Goal: Communication & Community: Answer question/provide support

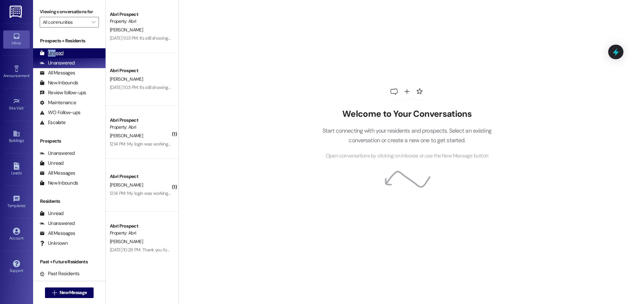
click at [57, 50] on div "Unread" at bounding box center [52, 53] width 24 height 7
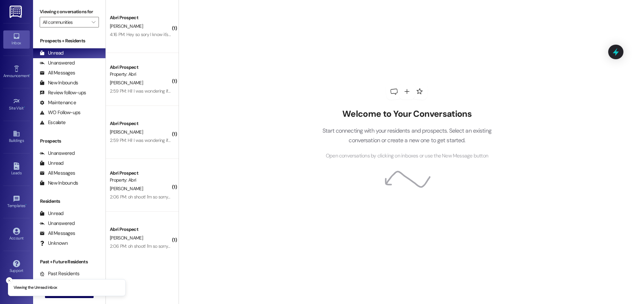
scroll to position [219, 0]
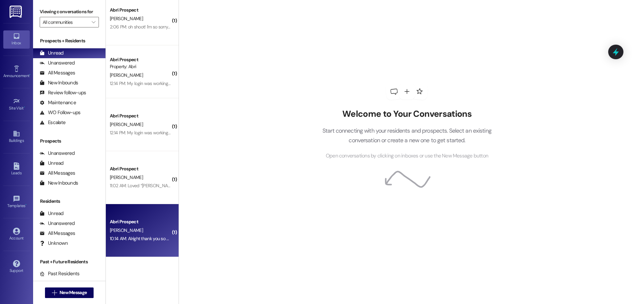
click at [139, 227] on div "[PERSON_NAME]" at bounding box center [140, 230] width 62 height 8
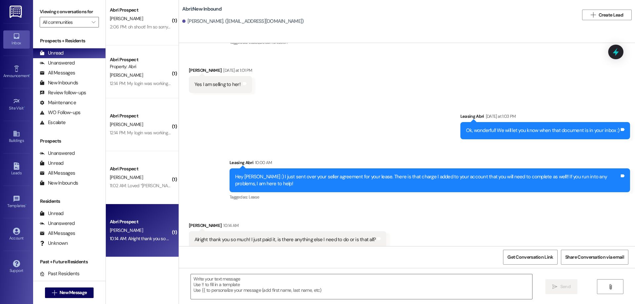
scroll to position [855, 0]
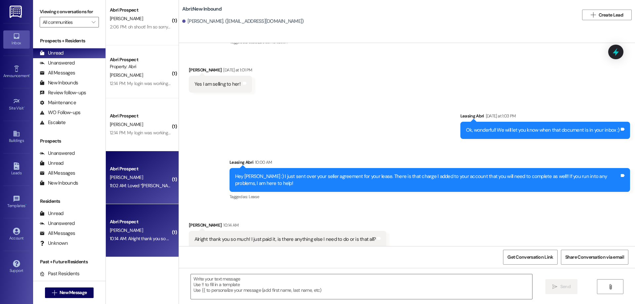
click at [145, 192] on div "Abri Prospect [PERSON_NAME] 11:02 AM: Loved “[PERSON_NAME] (Abri): Hi Saija :) …" at bounding box center [142, 177] width 73 height 53
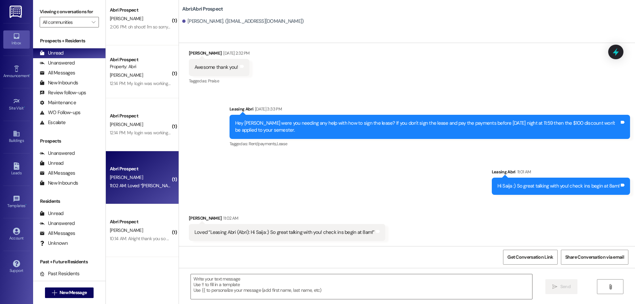
scroll to position [483, 0]
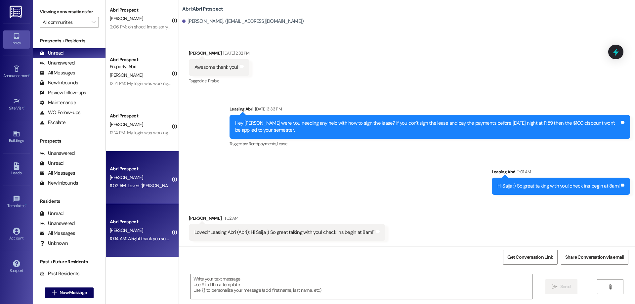
click at [150, 240] on div "10:14 AM: Alright thank you so much! I just paid it, is there anything else I n…" at bounding box center [201, 238] width 183 height 6
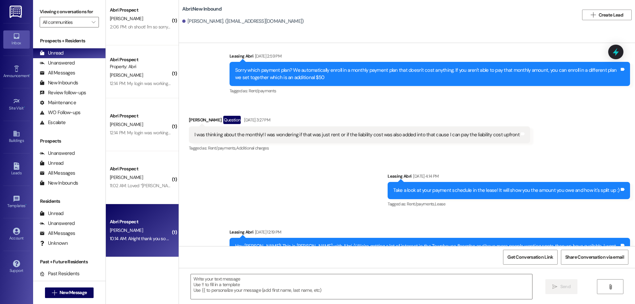
scroll to position [855, 0]
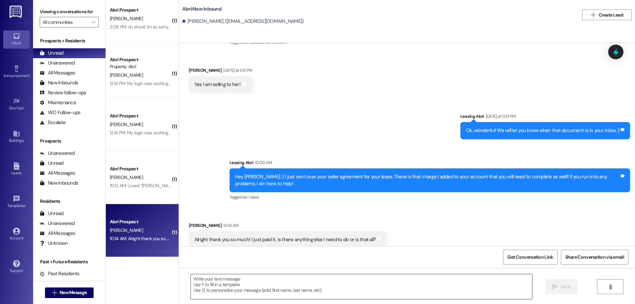
click at [440, 294] on textarea at bounding box center [361, 286] width 341 height 25
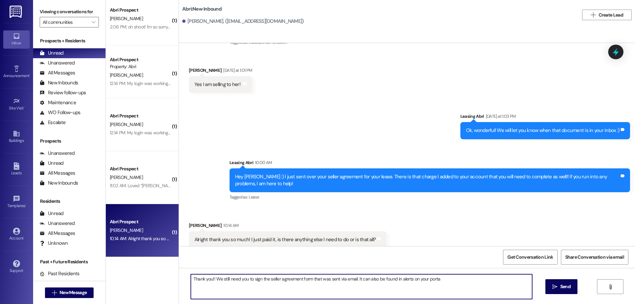
type textarea "Thank you!! We still need you to sign the seller agreement form that was sent v…"
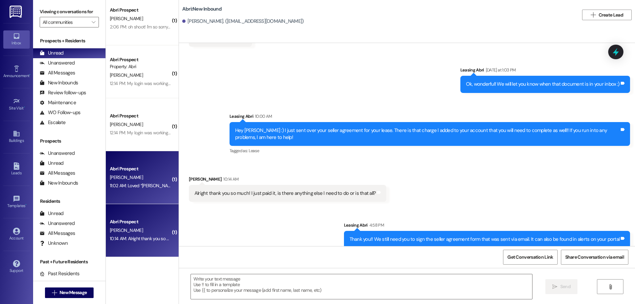
click at [127, 189] on div "11:02 AM: Loved “Leasing Abri (Abri): Hi Saija :) So great talking with you! ch…" at bounding box center [140, 185] width 62 height 8
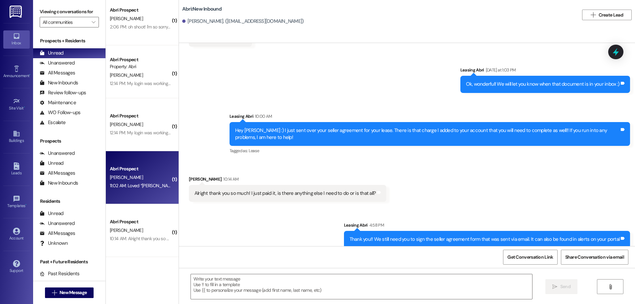
scroll to position [483, 0]
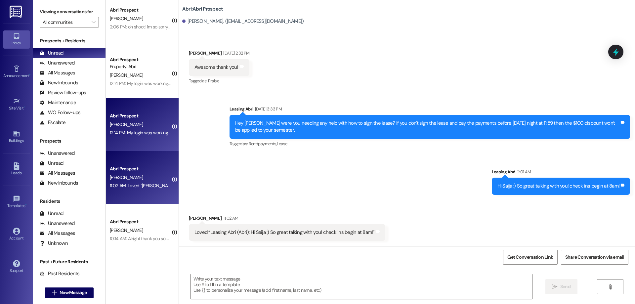
click at [115, 136] on div "12:14 PM: My login was working but the a actual site wasn't pulling up I'll try…" at bounding box center [140, 133] width 62 height 8
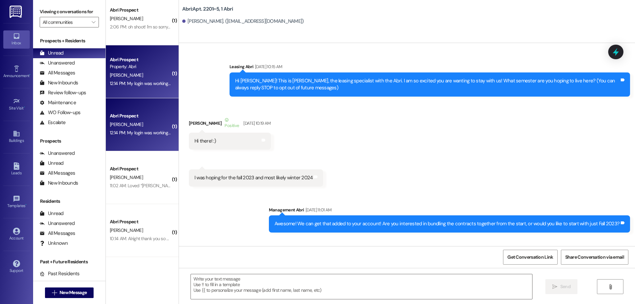
scroll to position [12901, 0]
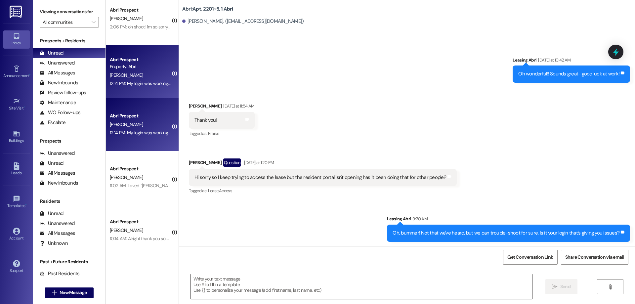
click at [290, 283] on textarea at bounding box center [361, 286] width 341 height 25
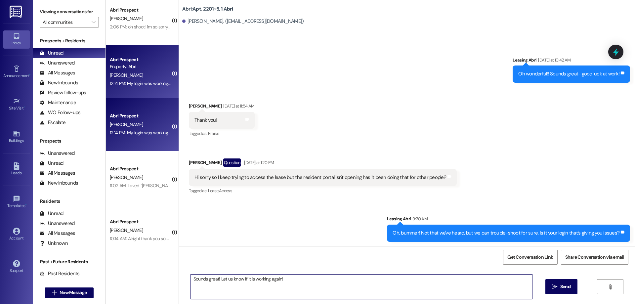
type textarea "Sounds great! Let us know if it is working again!"
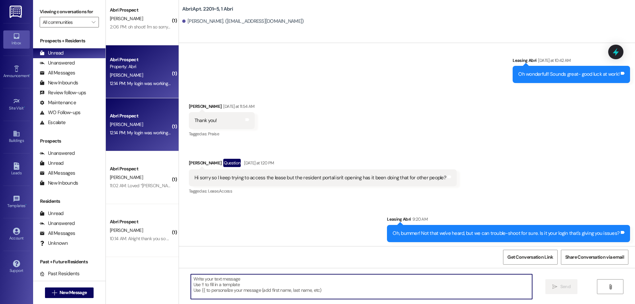
scroll to position [120, 0]
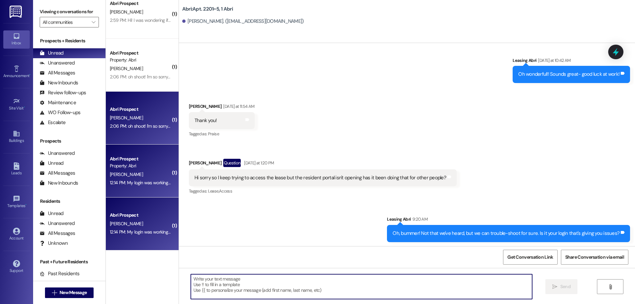
click at [115, 125] on div "2:06 PM: oh shoot! I'm so sorry, yes I just completed those. Thanks for reachin…" at bounding box center [189, 126] width 158 height 6
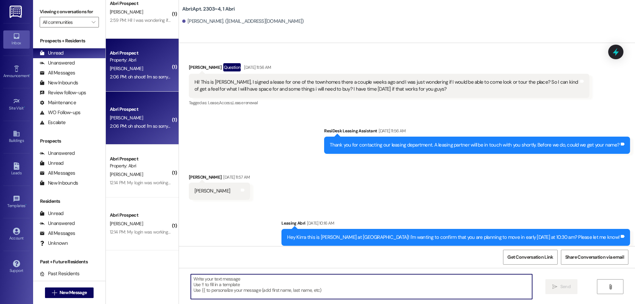
click at [260, 280] on textarea at bounding box center [361, 286] width 341 height 25
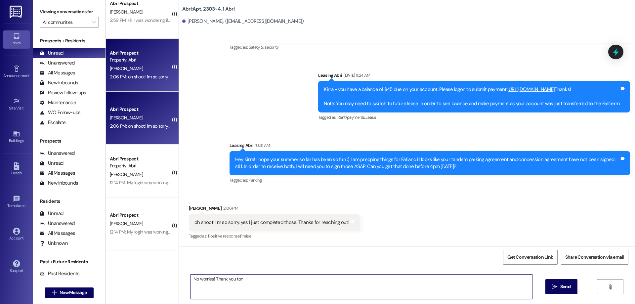
type textarea "No worries! Thank you tons"
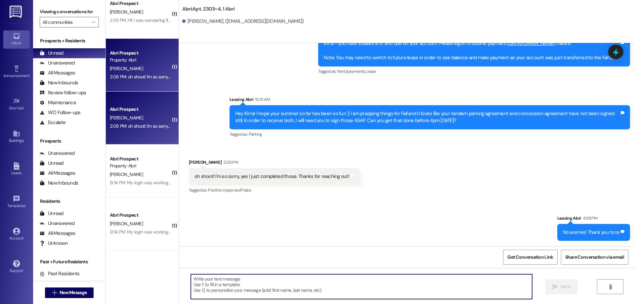
scroll to position [54, 0]
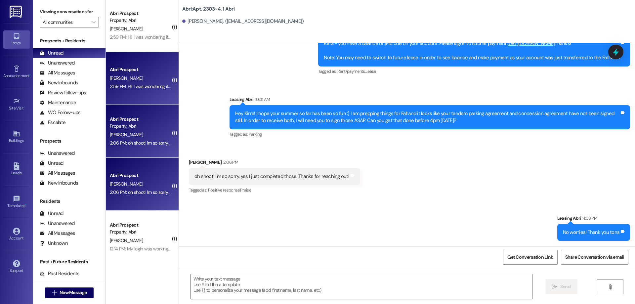
click at [138, 83] on div "2:59 PM: Hi! I was wondering if the door next to my apartment (2104) was a stor…" at bounding box center [219, 86] width 219 height 6
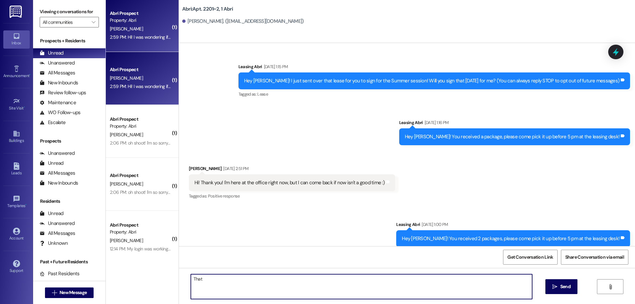
scroll to position [18092, 0]
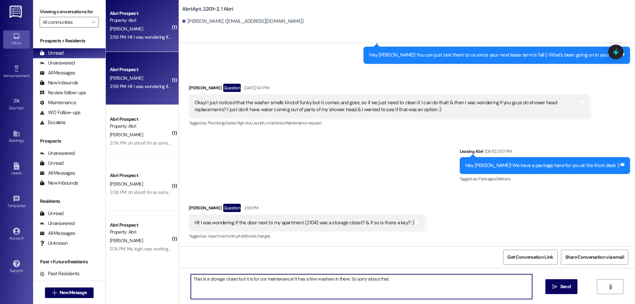
type textarea "That is a storage closet but it is for our maintenance! It has a few washers in…"
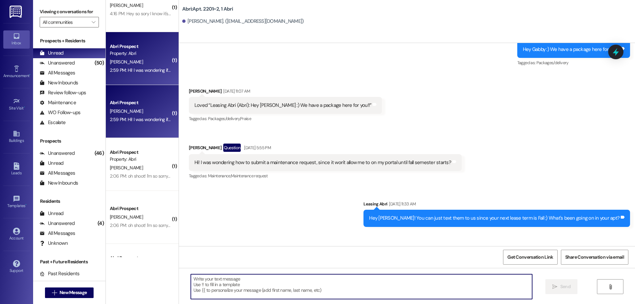
scroll to position [0, 0]
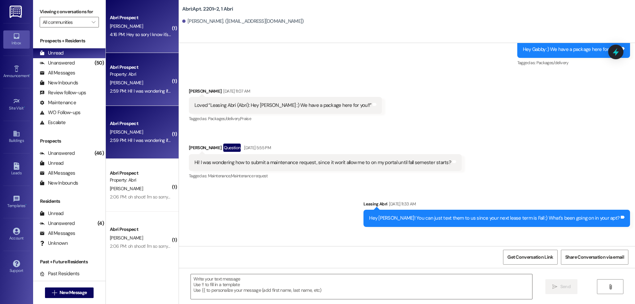
click at [140, 26] on div "M. Griffin" at bounding box center [140, 26] width 62 height 8
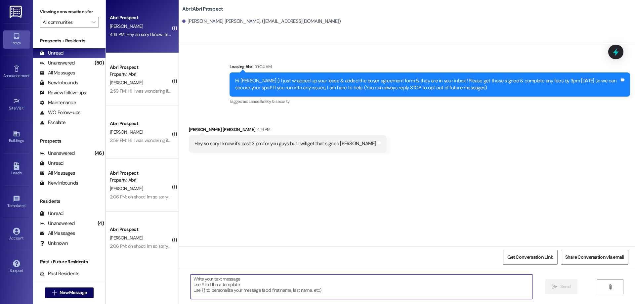
click at [322, 288] on textarea at bounding box center [361, 286] width 341 height 25
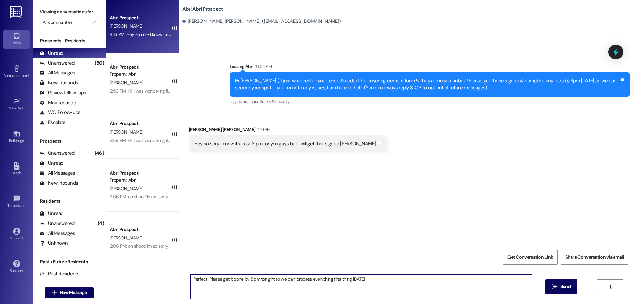
type textarea "Perfect! Please get it done by 8pm tonight so we can process everything first t…"
